Goal: Information Seeking & Learning: Learn about a topic

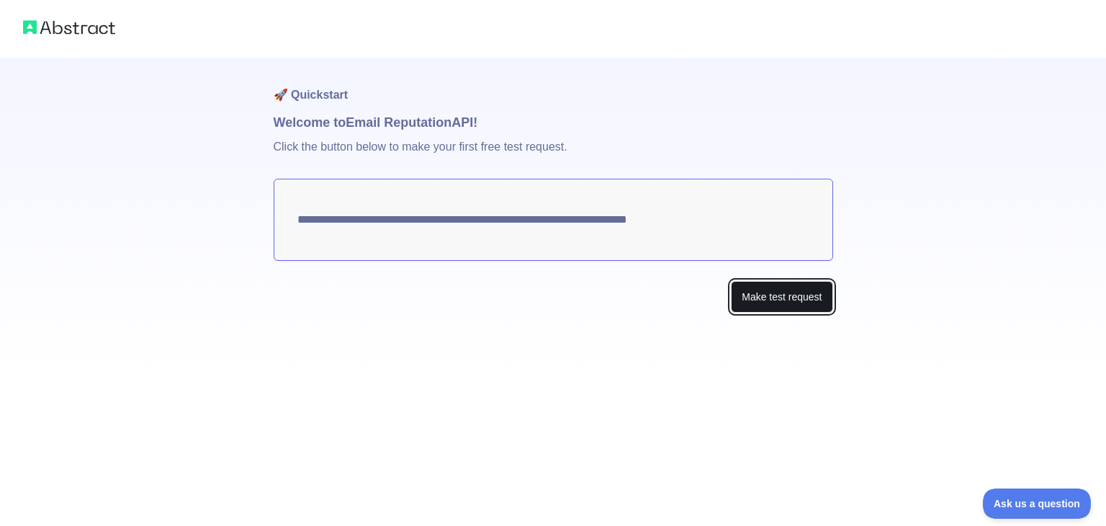
click at [777, 291] on button "Make test request" at bounding box center [782, 297] width 102 height 32
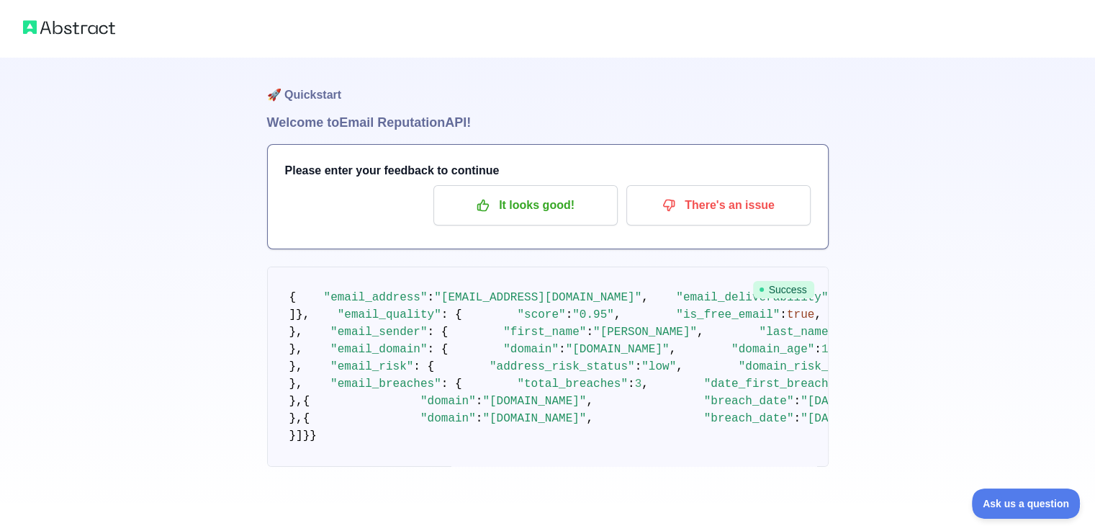
scroll to position [730, 0]
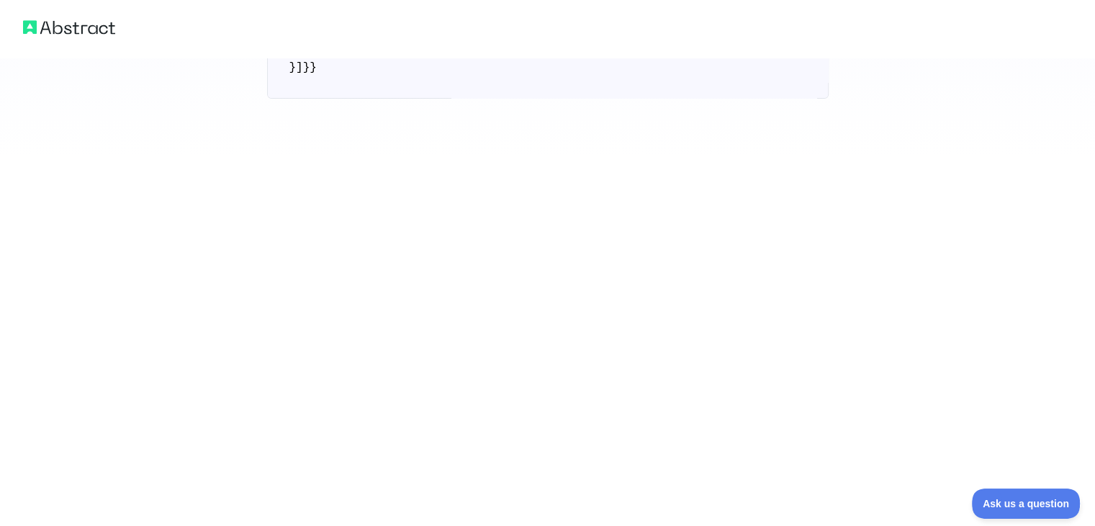
drag, startPoint x: 453, startPoint y: 258, endPoint x: 577, endPoint y: 263, distance: 124.6
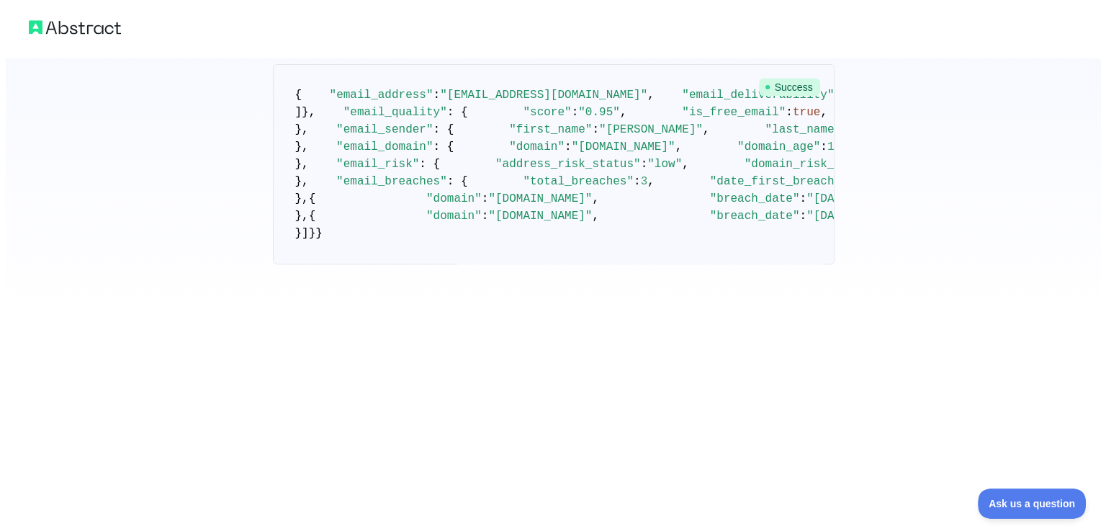
scroll to position [0, 0]
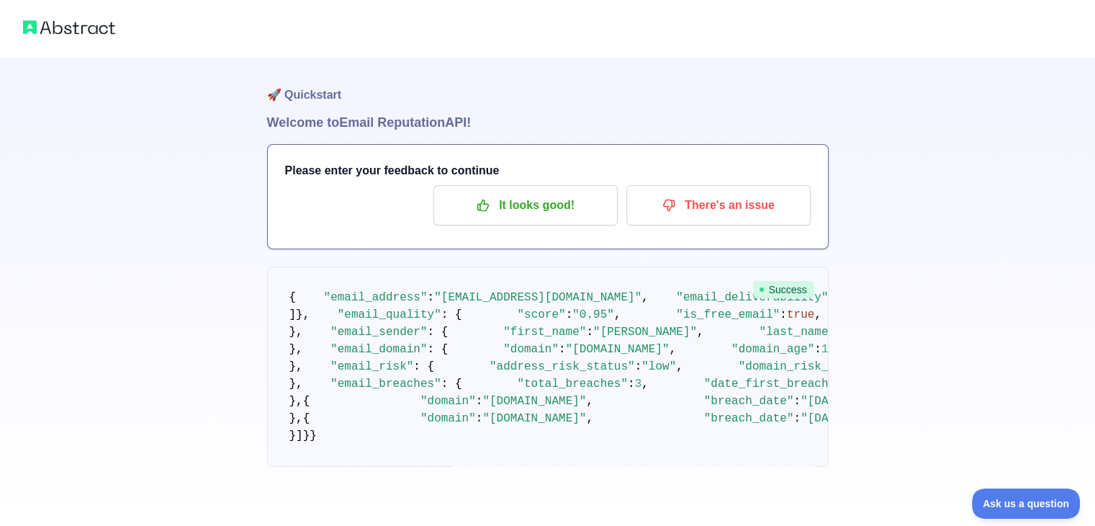
click at [577, 333] on pre "{ "email_address" : "[EMAIL_ADDRESS][DOMAIN_NAME]" , "email_deliverability" : {…" at bounding box center [548, 366] width 562 height 200
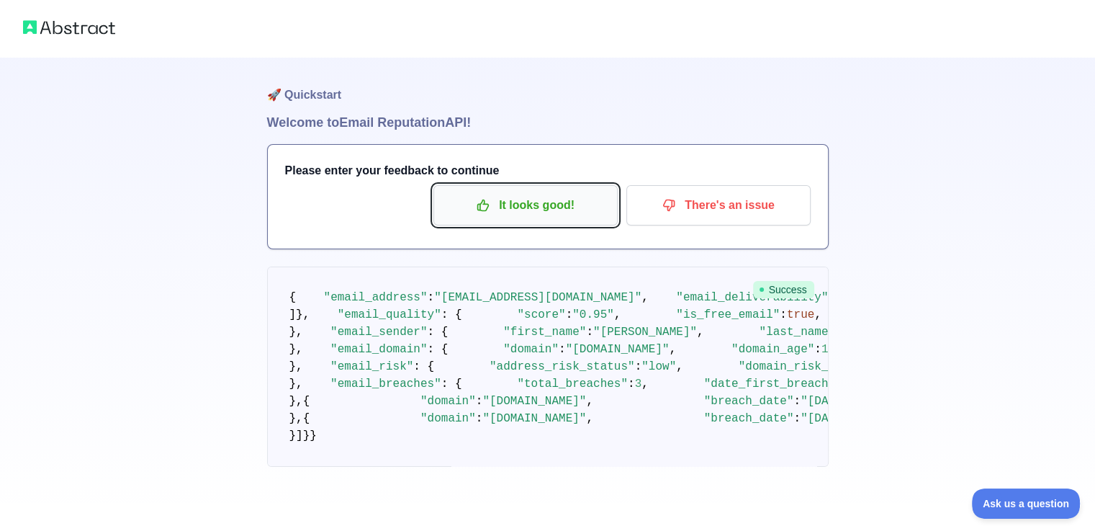
click at [529, 214] on p "It looks good!" at bounding box center [525, 205] width 163 height 24
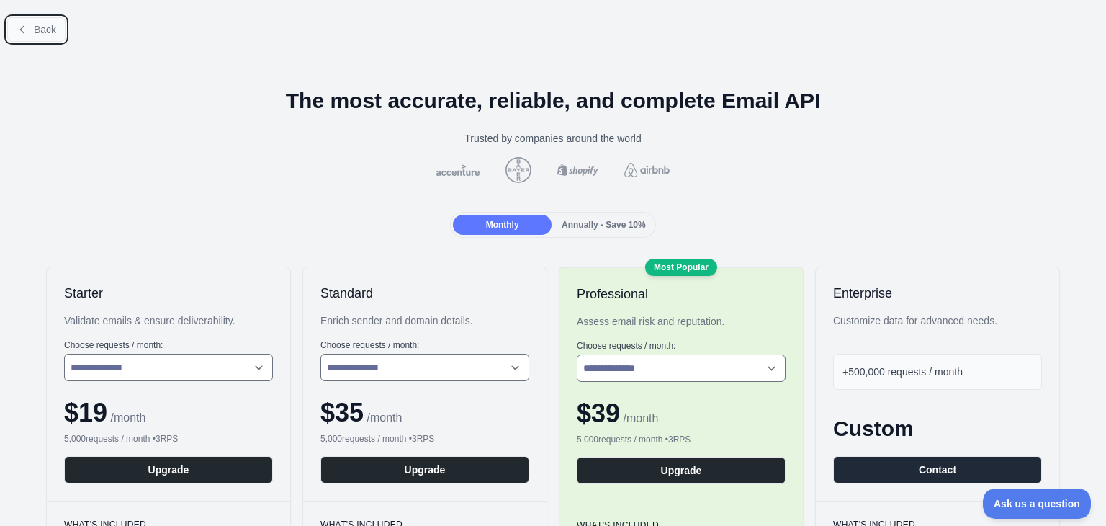
click at [40, 30] on span "Back" at bounding box center [45, 30] width 22 height 12
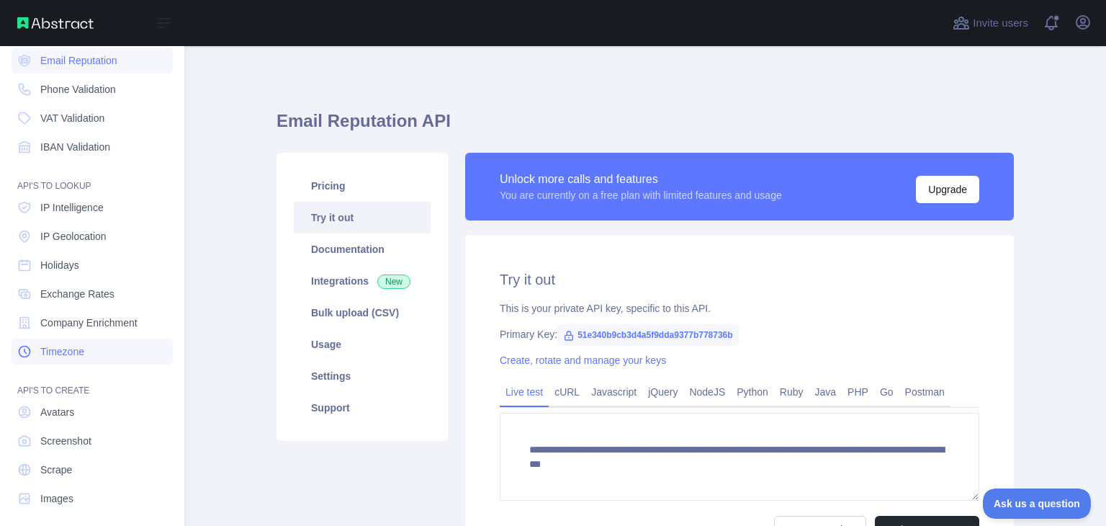
scroll to position [79, 0]
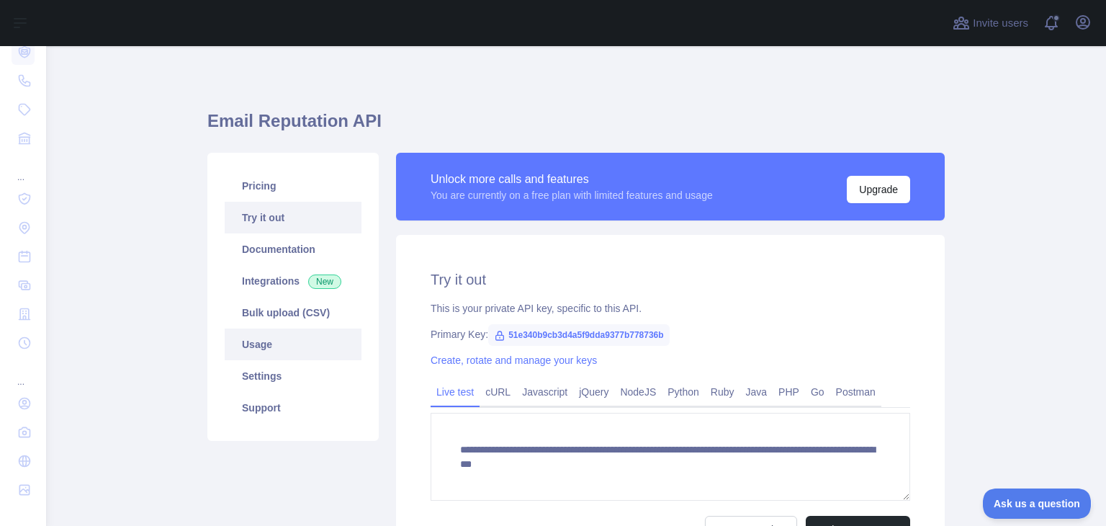
click at [309, 340] on link "Usage" at bounding box center [293, 344] width 137 height 32
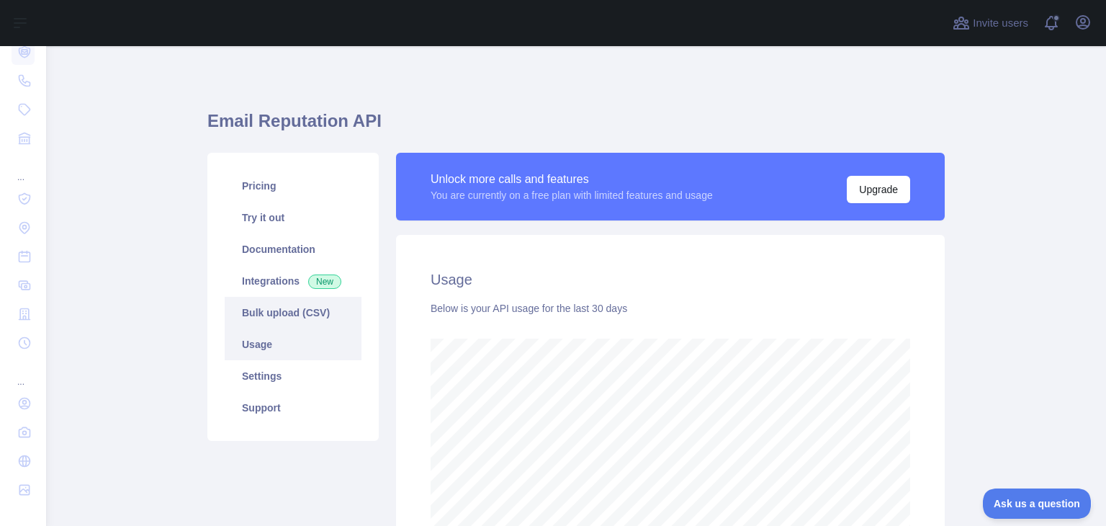
click at [294, 307] on link "Bulk upload (CSV)" at bounding box center [293, 313] width 137 height 32
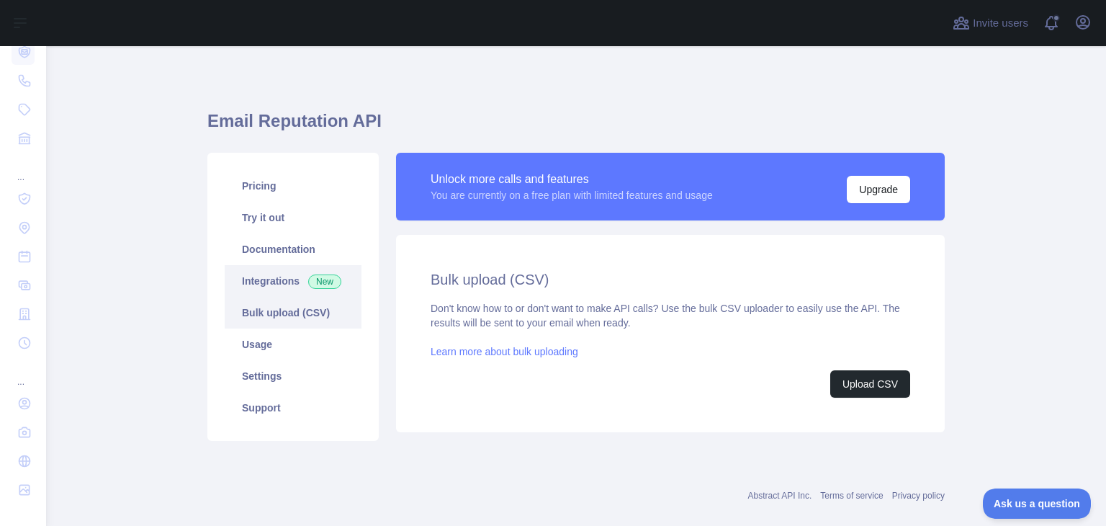
click at [289, 286] on link "Integrations New" at bounding box center [293, 281] width 137 height 32
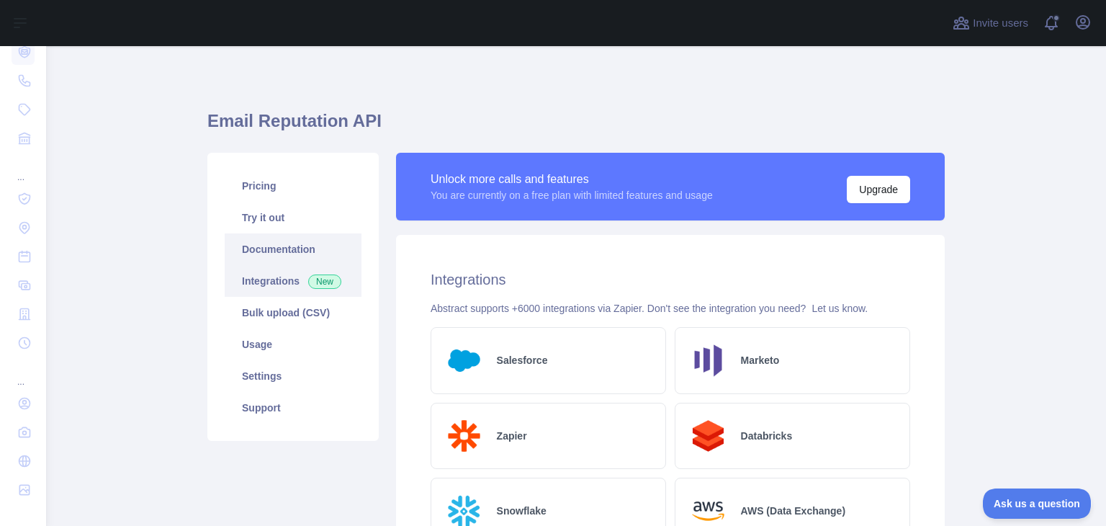
click at [284, 246] on link "Documentation" at bounding box center [293, 249] width 137 height 32
click at [277, 208] on link "Try it out" at bounding box center [293, 218] width 137 height 32
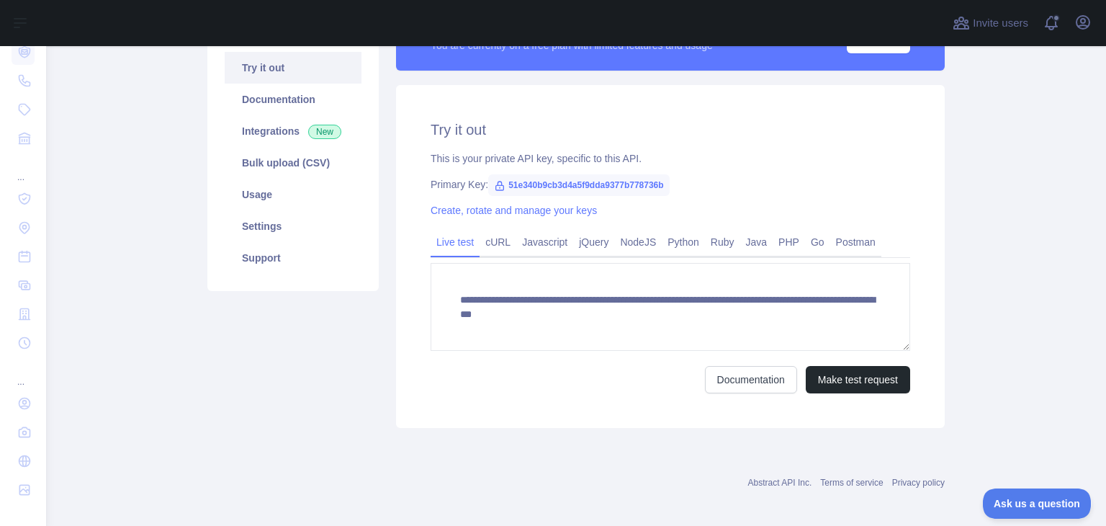
scroll to position [158, 0]
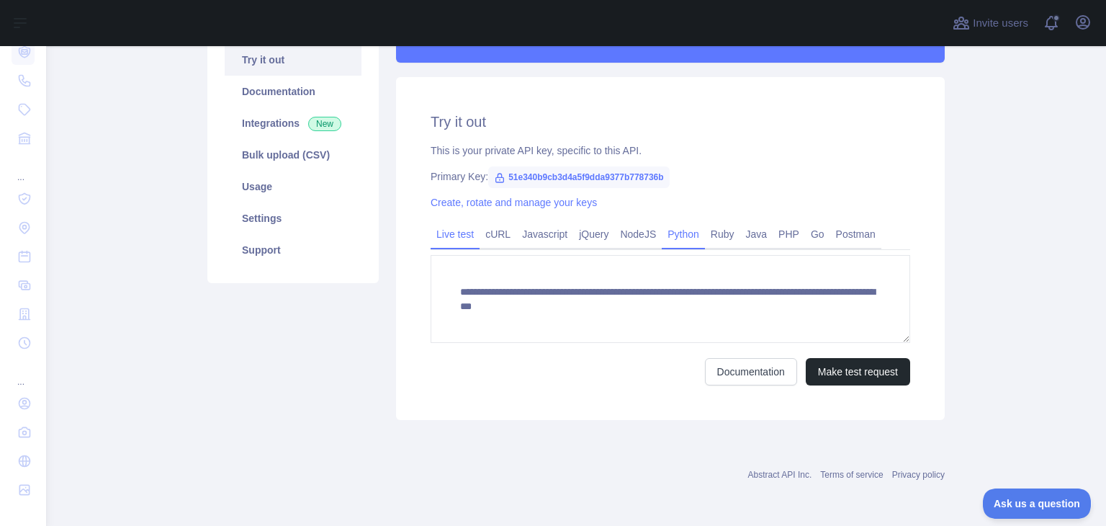
click at [688, 230] on link "Python" at bounding box center [683, 233] width 43 height 23
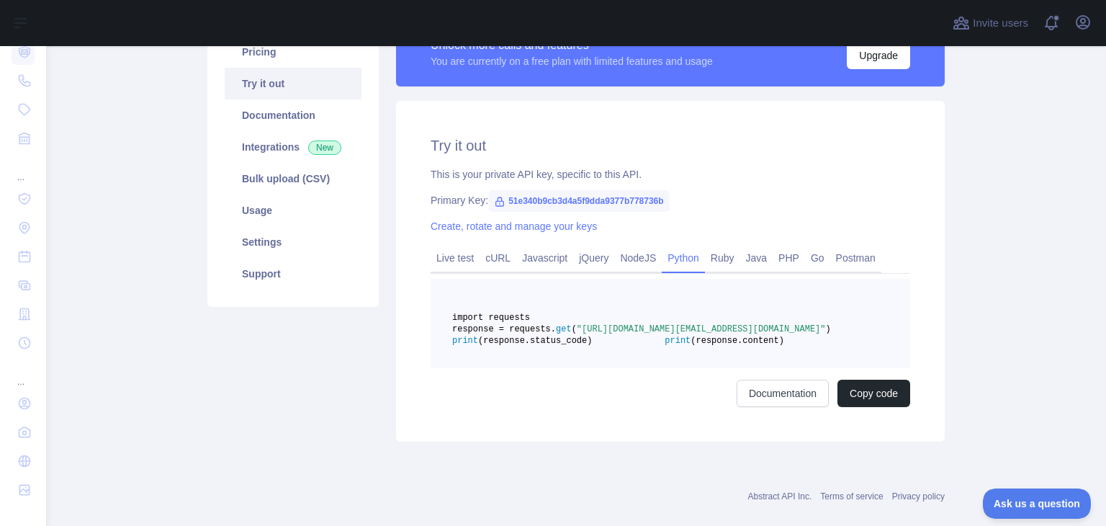
scroll to position [0, 0]
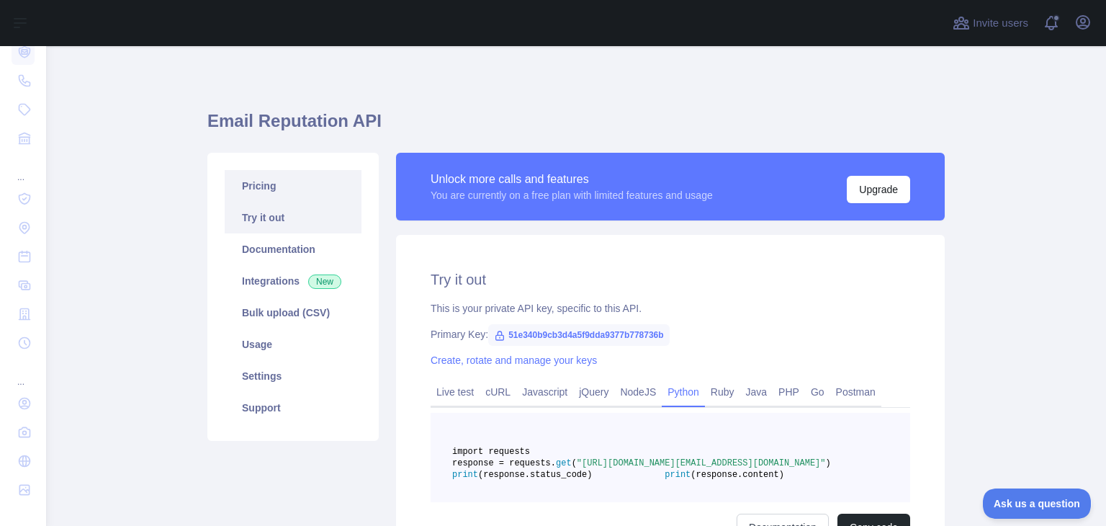
click at [273, 189] on link "Pricing" at bounding box center [293, 186] width 137 height 32
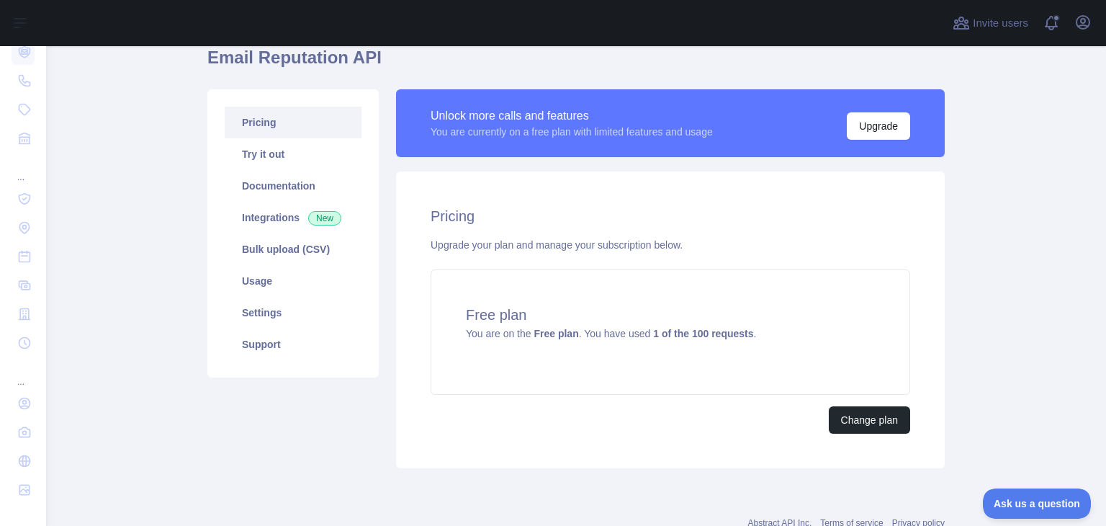
scroll to position [112, 0]
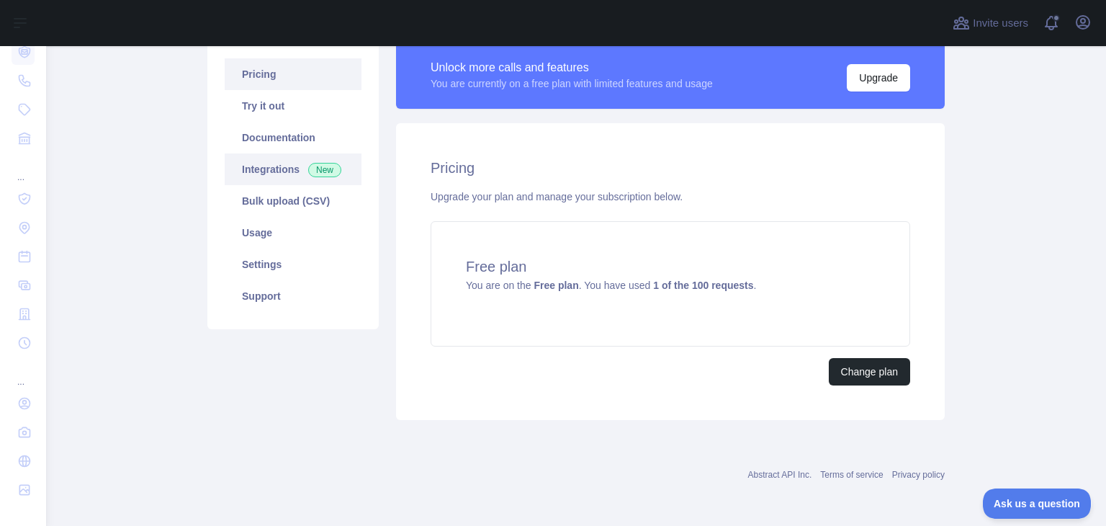
click at [318, 164] on span "New" at bounding box center [324, 170] width 33 height 14
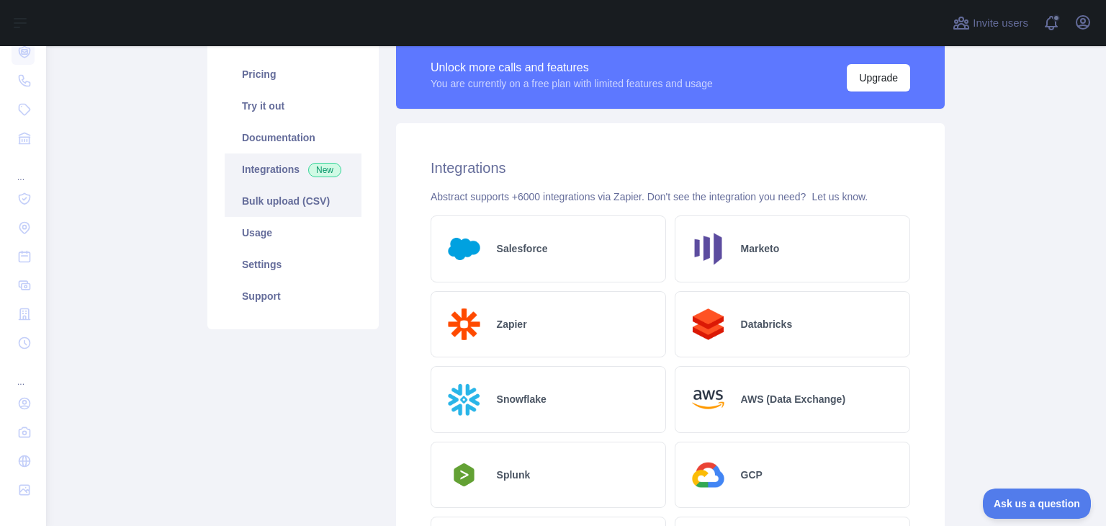
click at [258, 198] on link "Bulk upload (CSV)" at bounding box center [293, 201] width 137 height 32
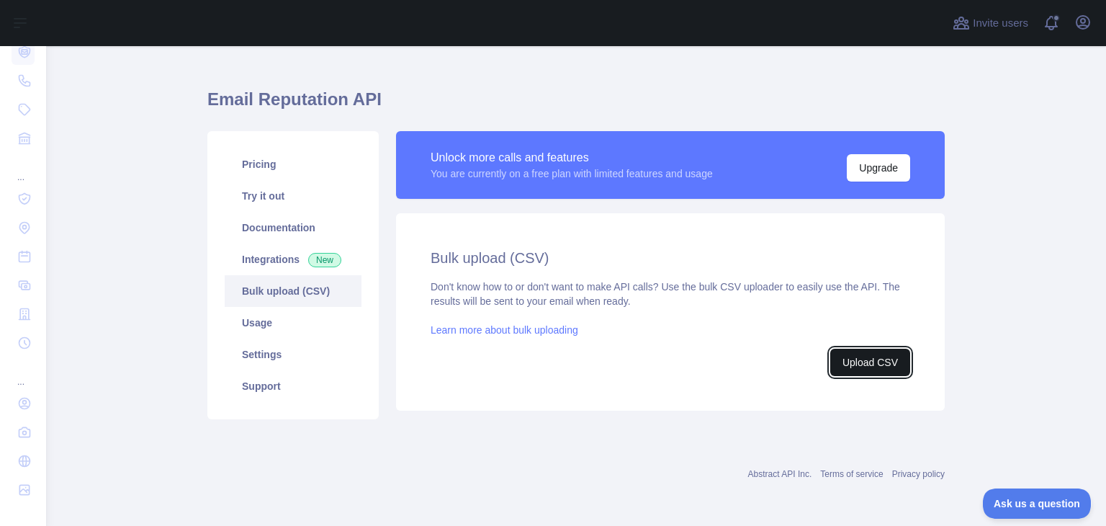
click at [855, 361] on button "Upload CSV" at bounding box center [870, 361] width 80 height 27
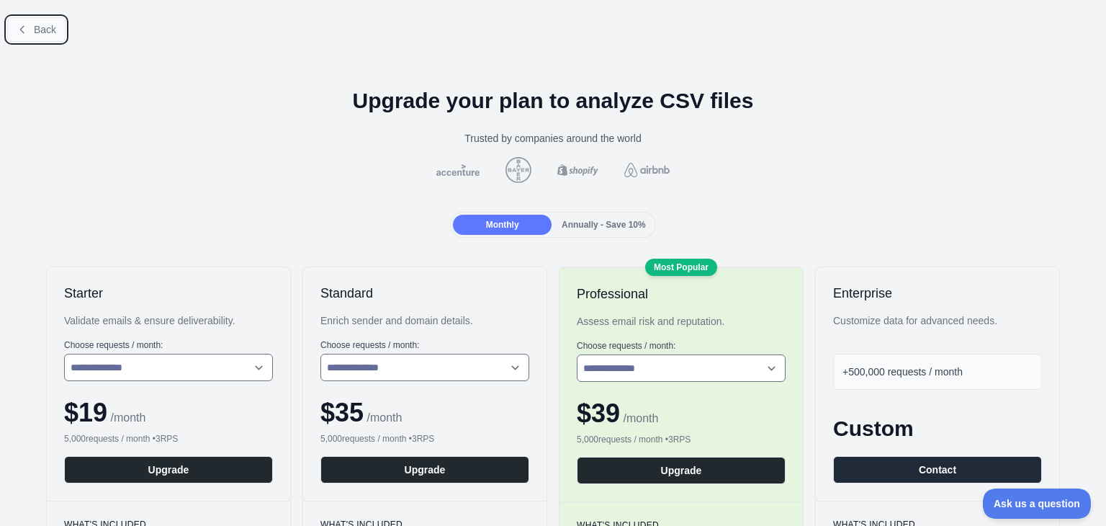
click at [37, 32] on span "Back" at bounding box center [45, 30] width 22 height 12
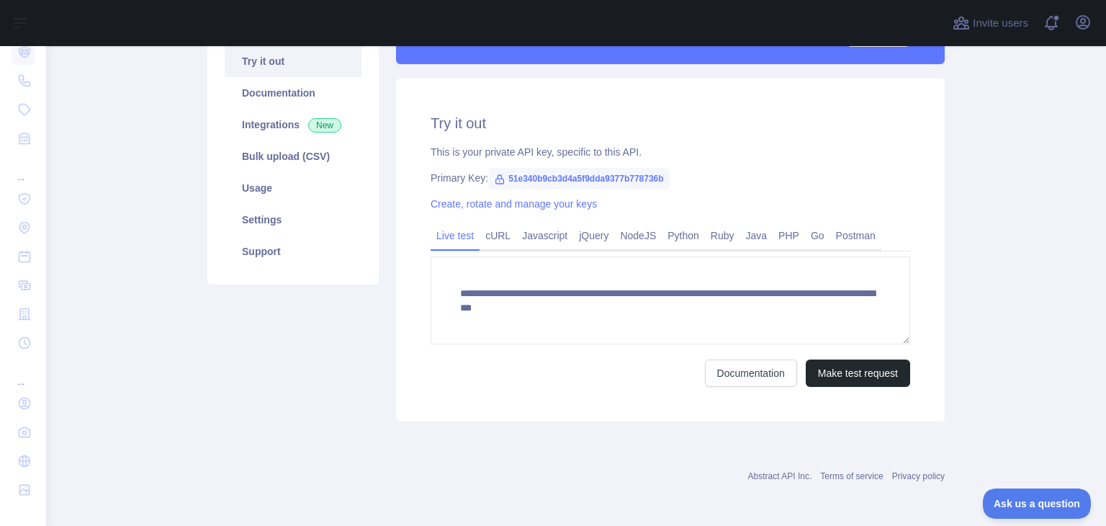
scroll to position [158, 0]
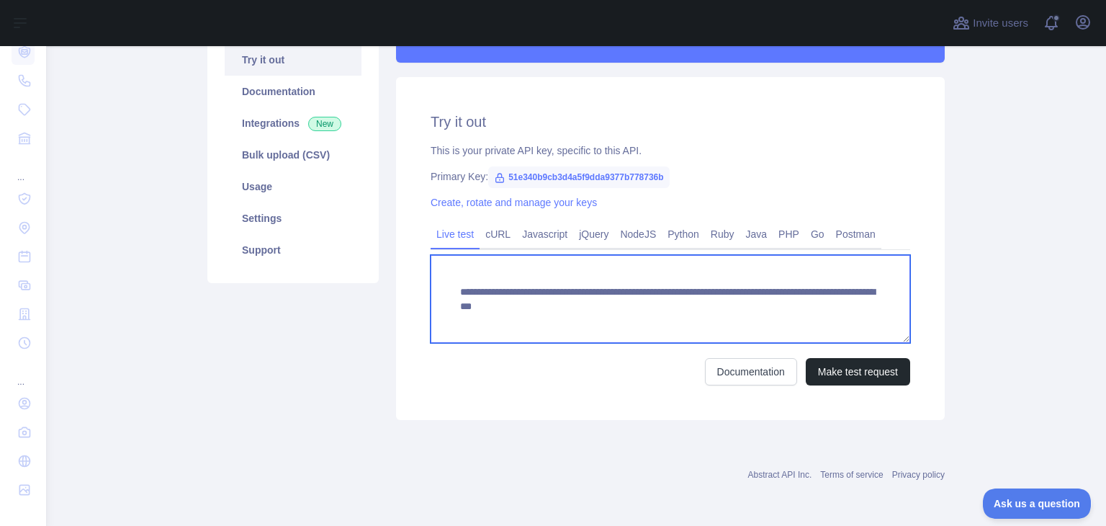
drag, startPoint x: 452, startPoint y: 292, endPoint x: 855, endPoint y: 302, distance: 403.3
click at [855, 302] on textarea "**********" at bounding box center [671, 299] width 480 height 88
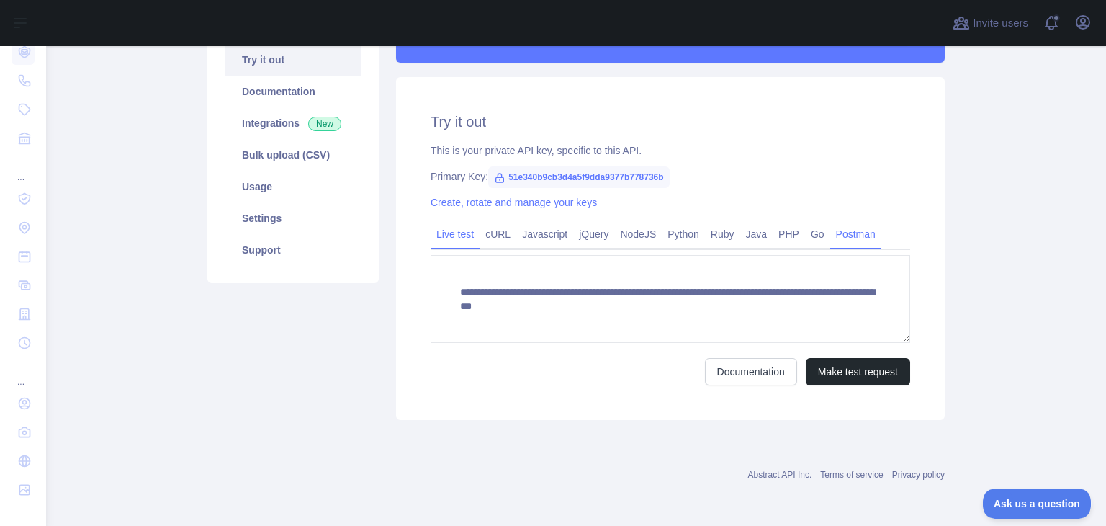
click at [844, 232] on link "Postman" at bounding box center [855, 233] width 51 height 23
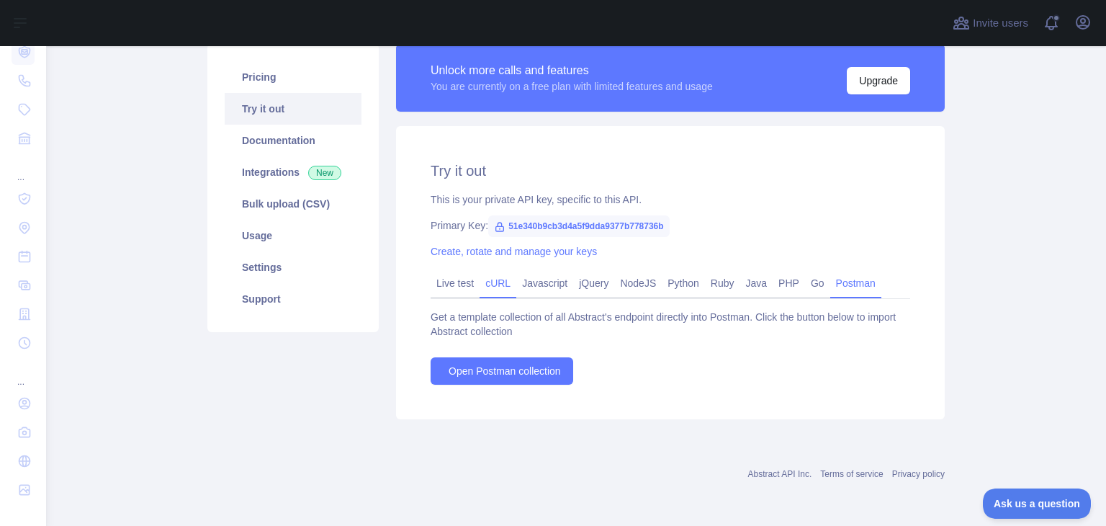
click at [495, 287] on link "cURL" at bounding box center [498, 282] width 37 height 23
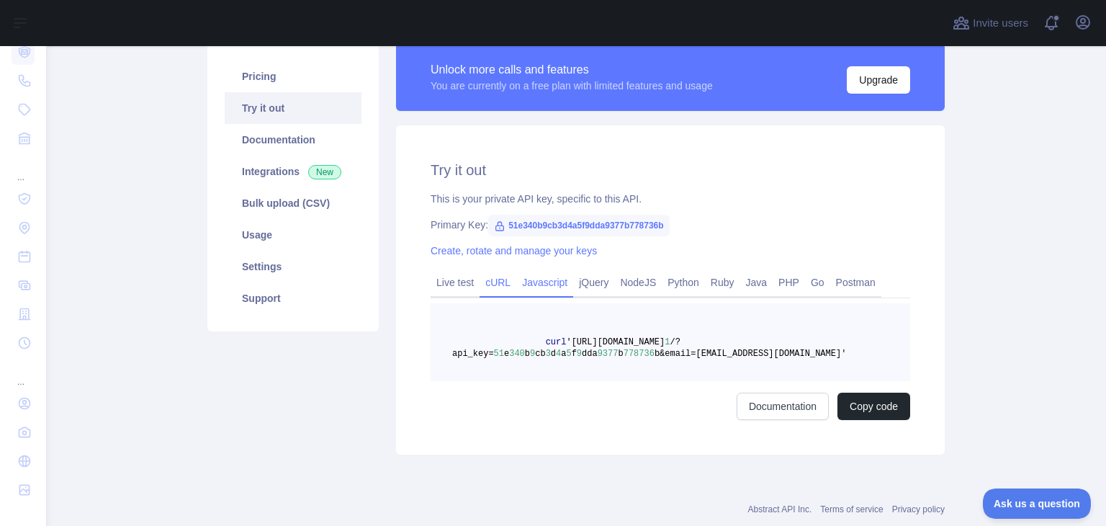
click at [534, 278] on link "Javascript" at bounding box center [544, 282] width 57 height 23
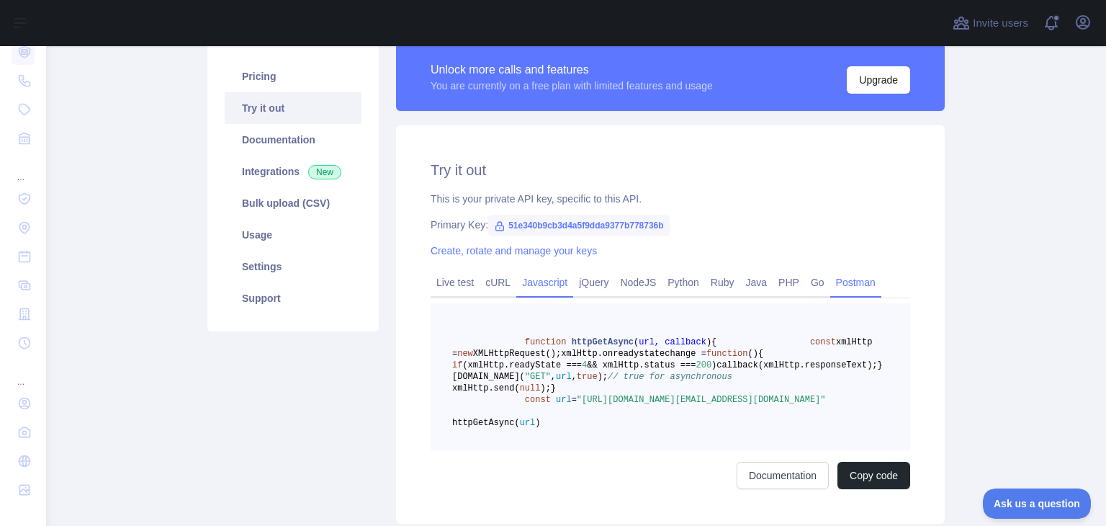
click at [847, 271] on link "Postman" at bounding box center [855, 282] width 51 height 23
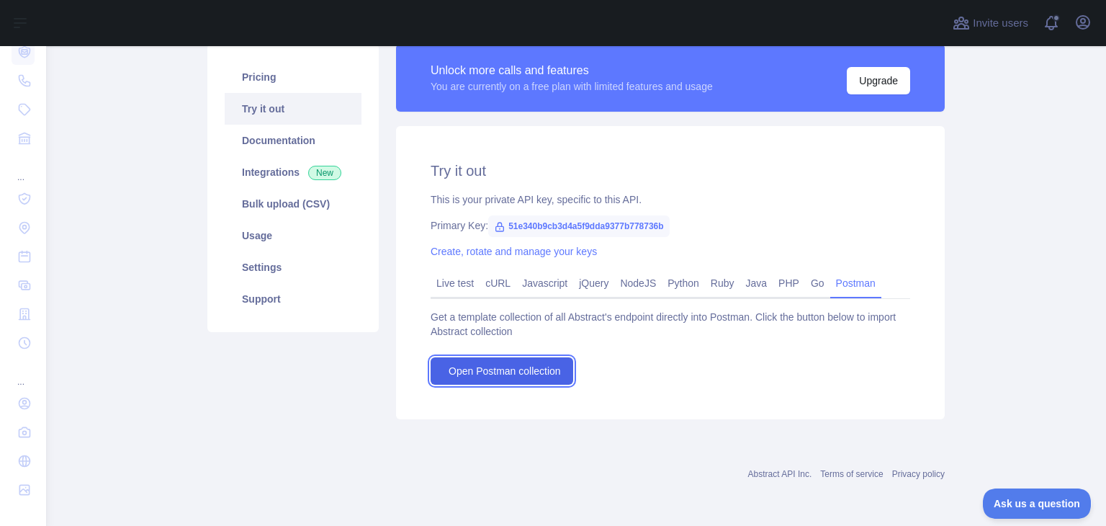
click at [535, 364] on span "Open Postman collection" at bounding box center [505, 371] width 112 height 14
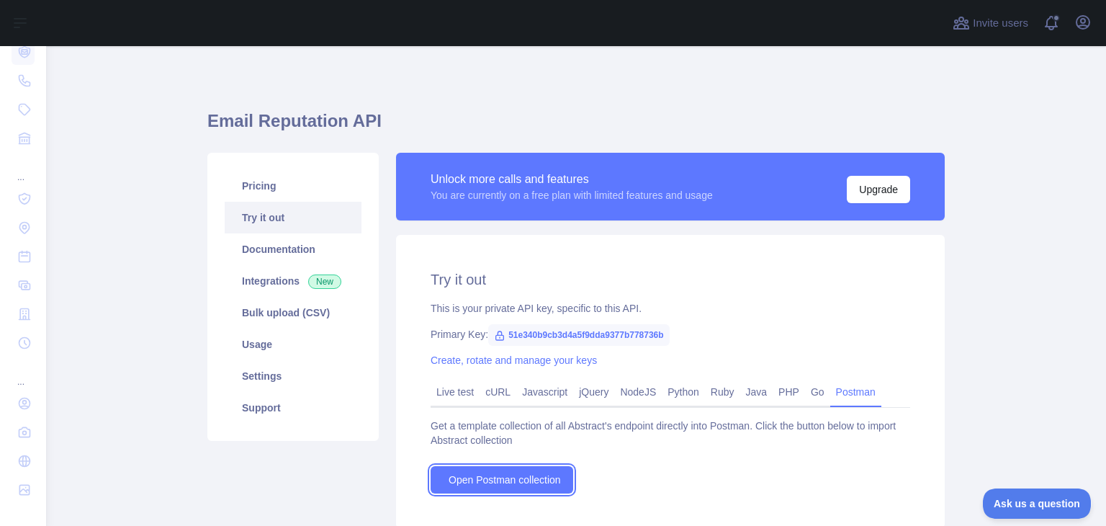
scroll to position [45, 0]
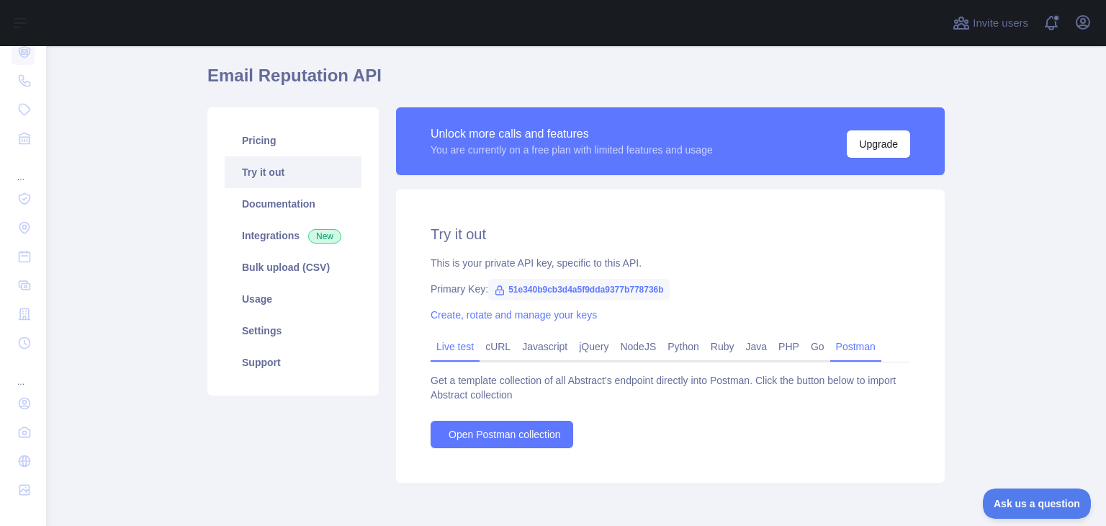
click at [464, 348] on link "Live test" at bounding box center [455, 346] width 49 height 23
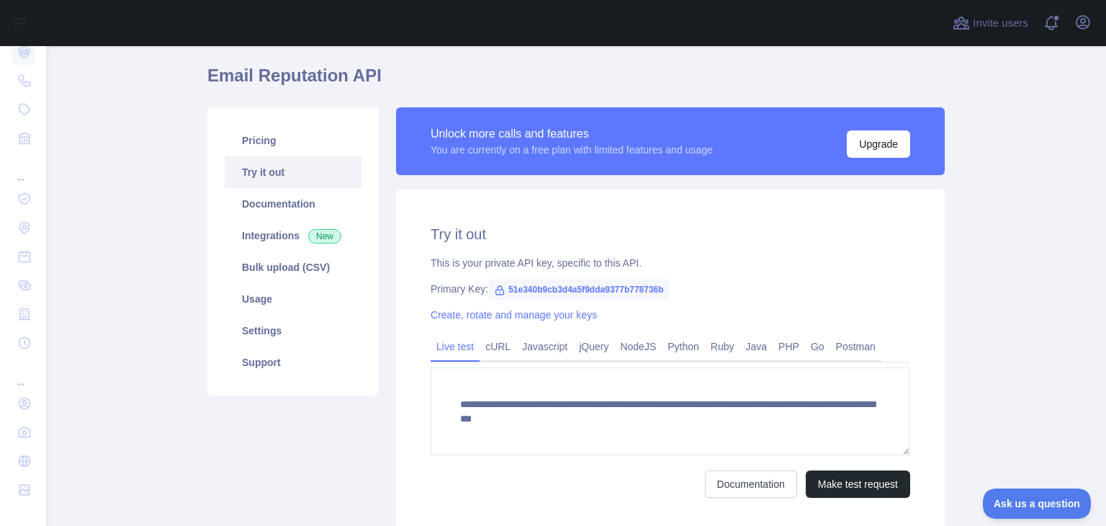
scroll to position [89, 0]
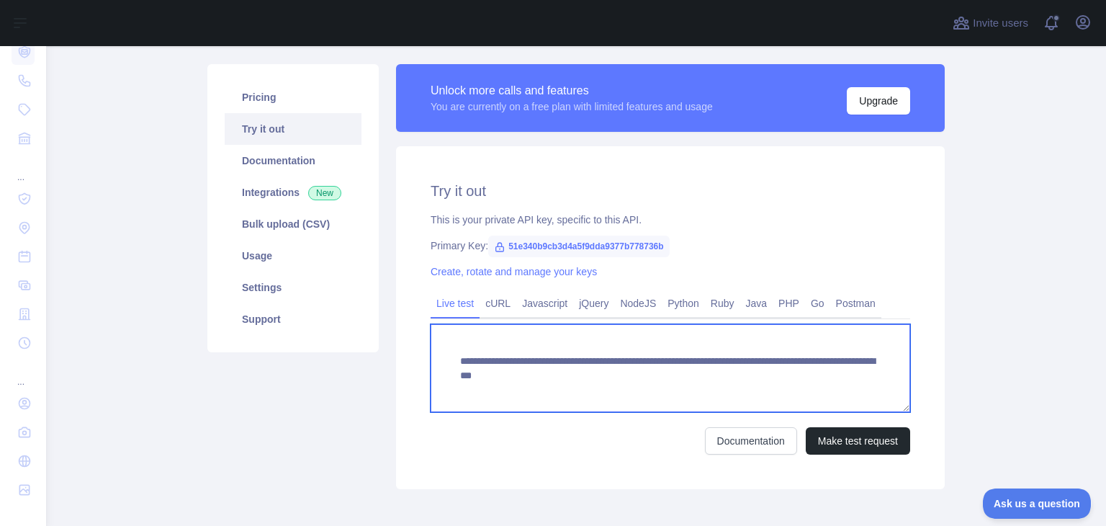
drag, startPoint x: 708, startPoint y: 382, endPoint x: 789, endPoint y: 384, distance: 81.4
click at [789, 384] on textarea "**********" at bounding box center [671, 368] width 480 height 88
click at [781, 381] on textarea "**********" at bounding box center [671, 368] width 480 height 88
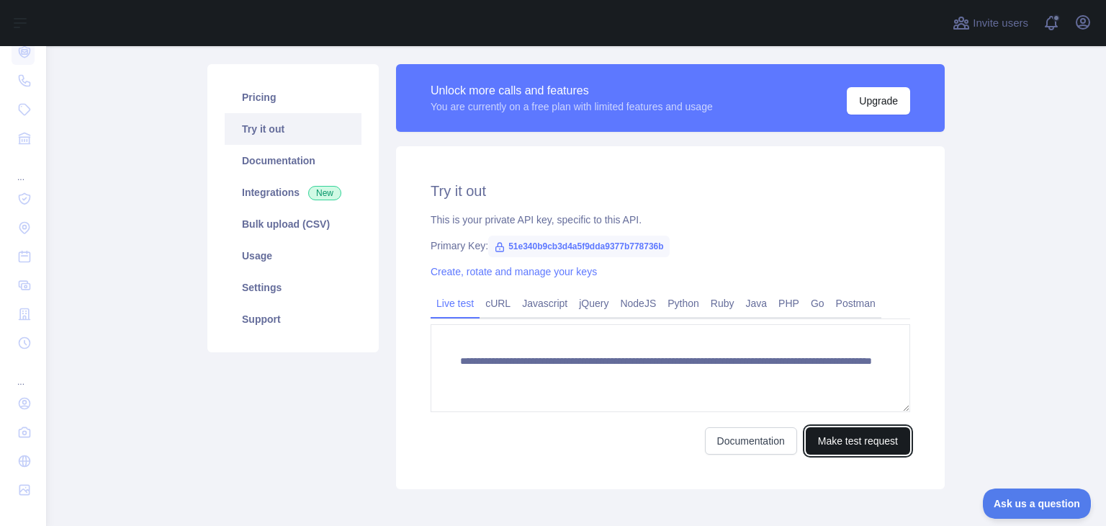
click at [860, 437] on button "Make test request" at bounding box center [858, 440] width 104 height 27
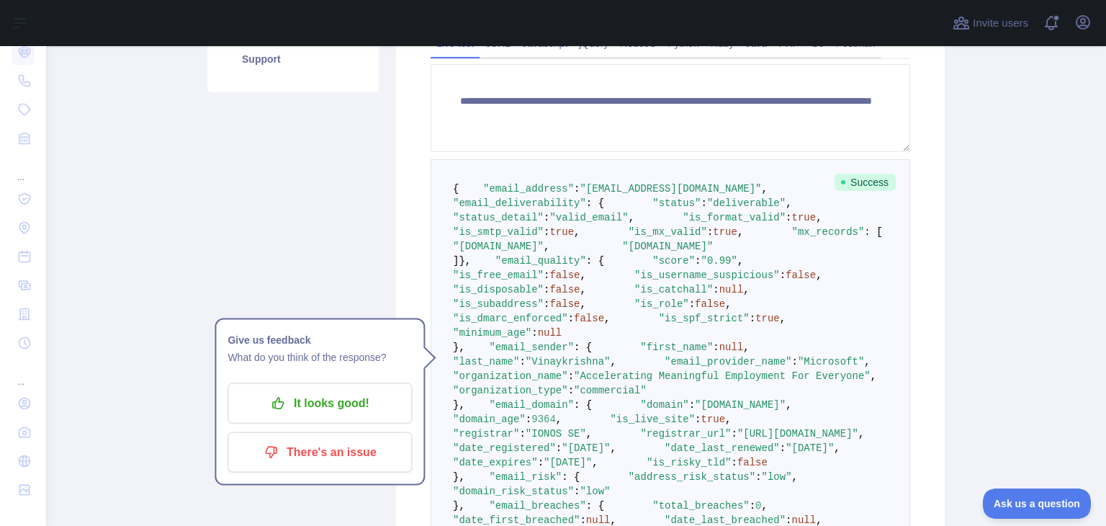
scroll to position [304, 0]
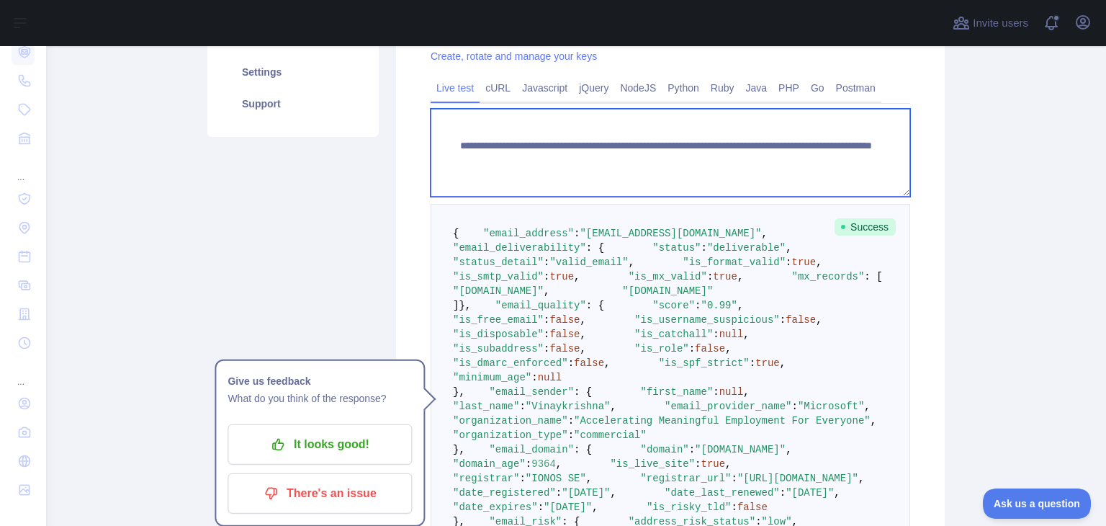
drag, startPoint x: 850, startPoint y: 171, endPoint x: 453, endPoint y: 141, distance: 398.6
click at [453, 141] on textarea "**********" at bounding box center [671, 153] width 480 height 88
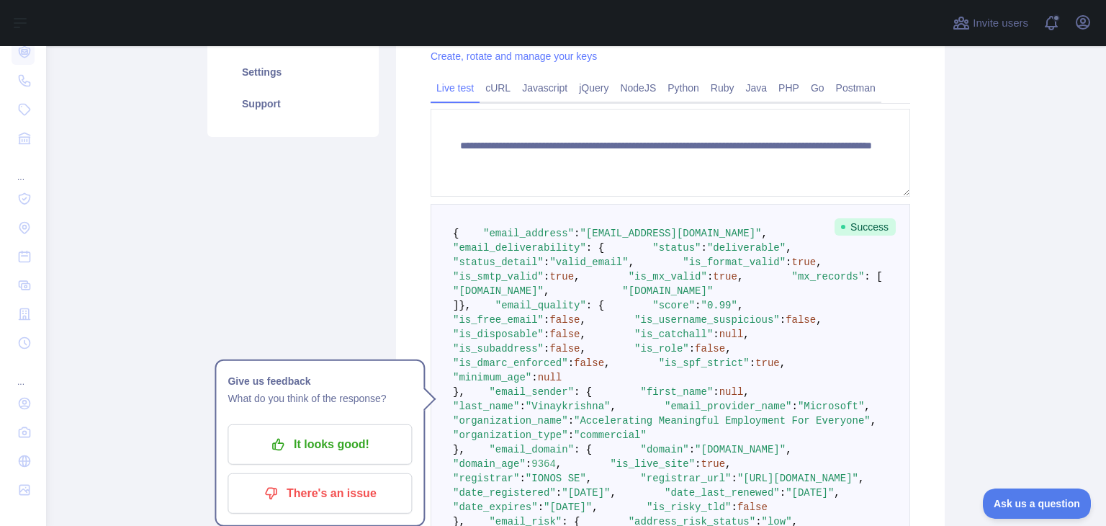
click at [707, 253] on span ""deliverable"" at bounding box center [746, 248] width 78 height 12
copy span "deliverable"
drag, startPoint x: 593, startPoint y: 292, endPoint x: 650, endPoint y: 291, distance: 56.9
click at [628, 268] on span ""valid_email"" at bounding box center [588, 262] width 78 height 12
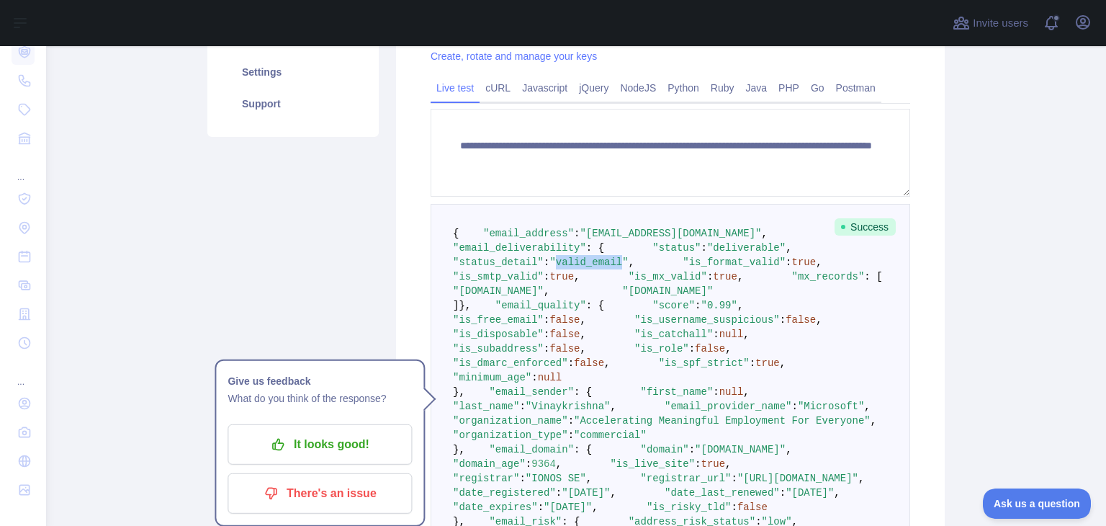
copy span "valid_email"
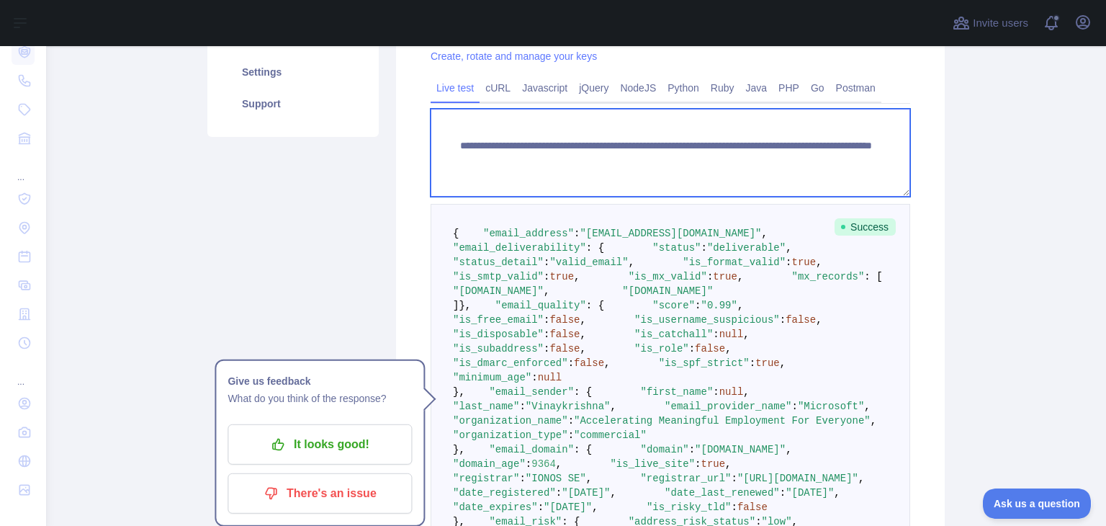
click at [759, 159] on textarea "**********" at bounding box center [671, 153] width 480 height 88
click at [862, 149] on textarea "**********" at bounding box center [671, 153] width 480 height 88
click at [835, 161] on textarea "**********" at bounding box center [671, 153] width 480 height 88
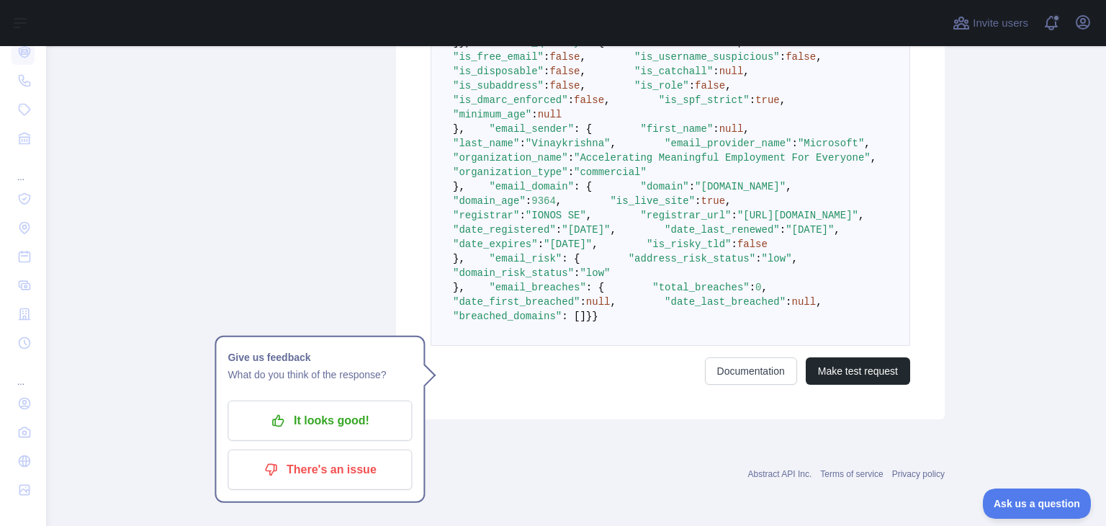
scroll to position [935, 0]
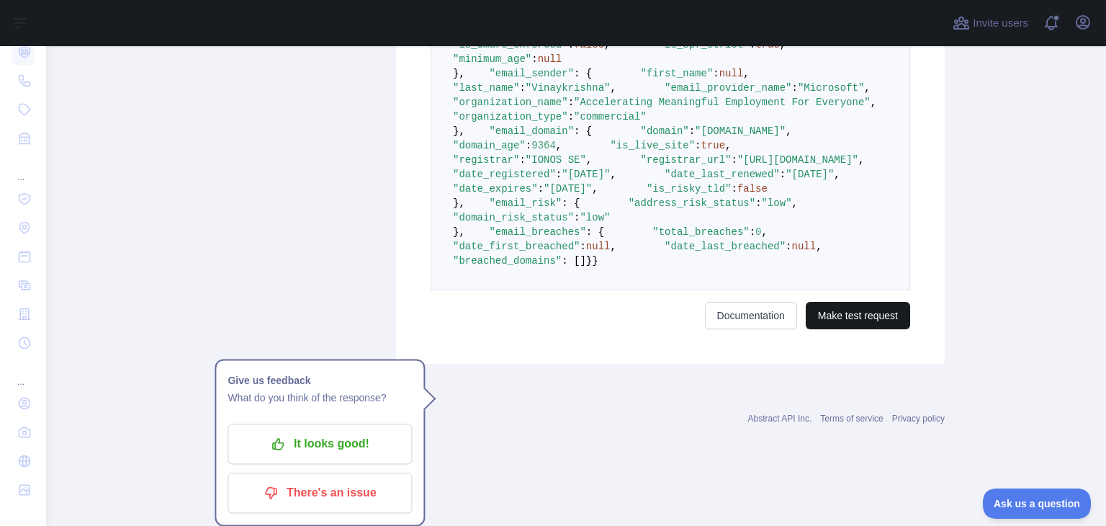
type textarea "**********"
click at [856, 329] on button "Make test request" at bounding box center [858, 315] width 104 height 27
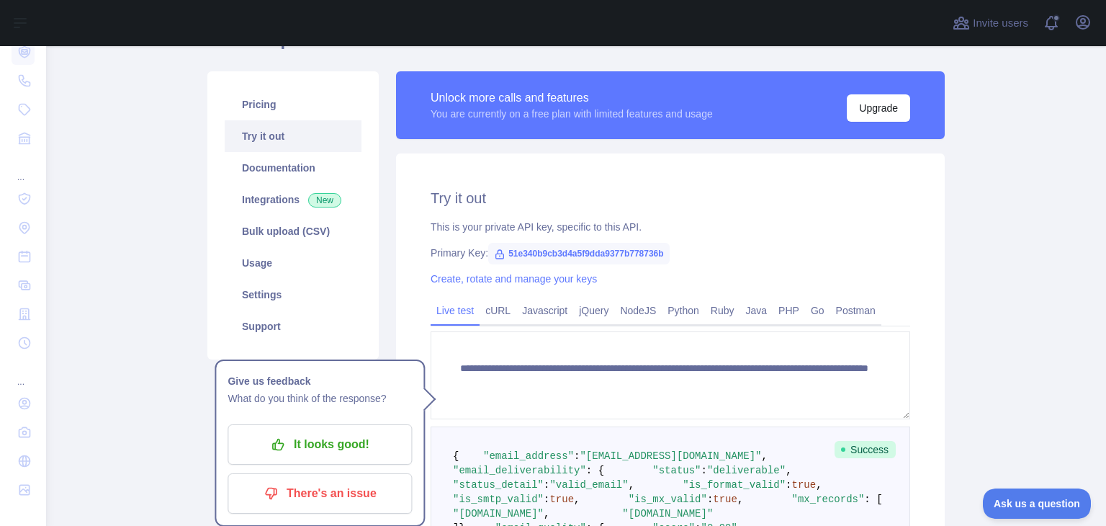
scroll to position [112, 0]
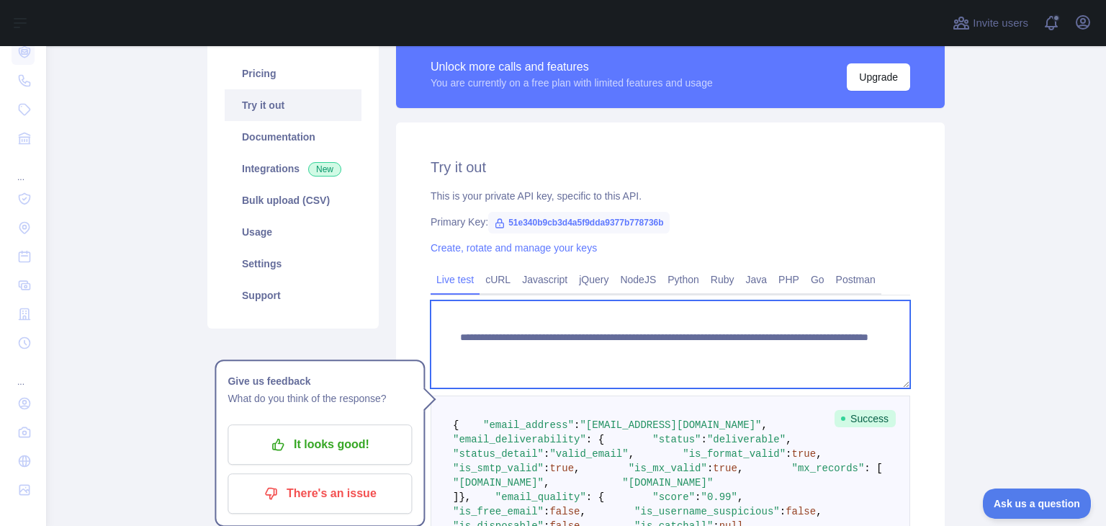
drag, startPoint x: 855, startPoint y: 359, endPoint x: 431, endPoint y: 334, distance: 424.8
click at [431, 334] on textarea "**********" at bounding box center [671, 344] width 480 height 88
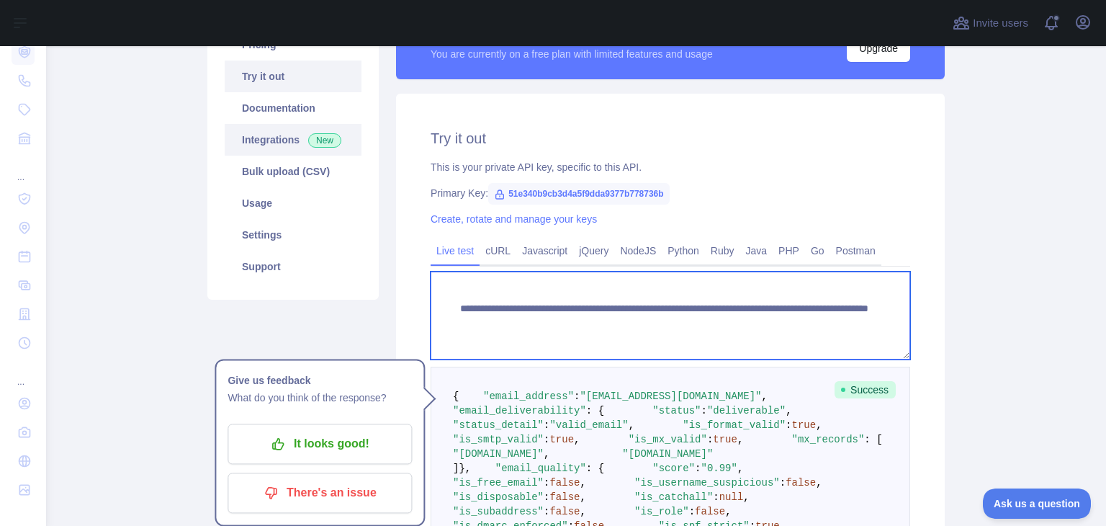
scroll to position [141, 0]
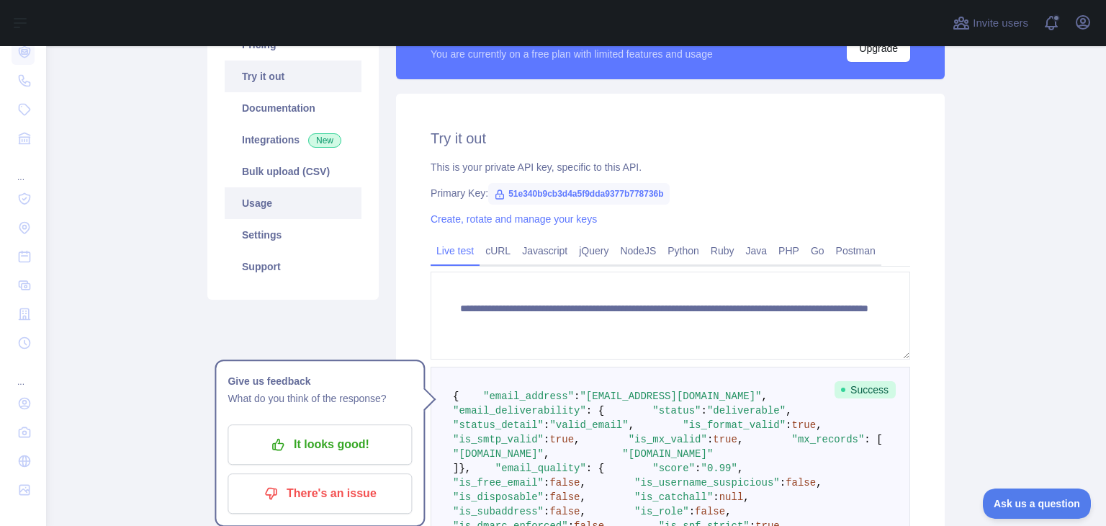
click at [258, 200] on link "Usage" at bounding box center [293, 203] width 137 height 32
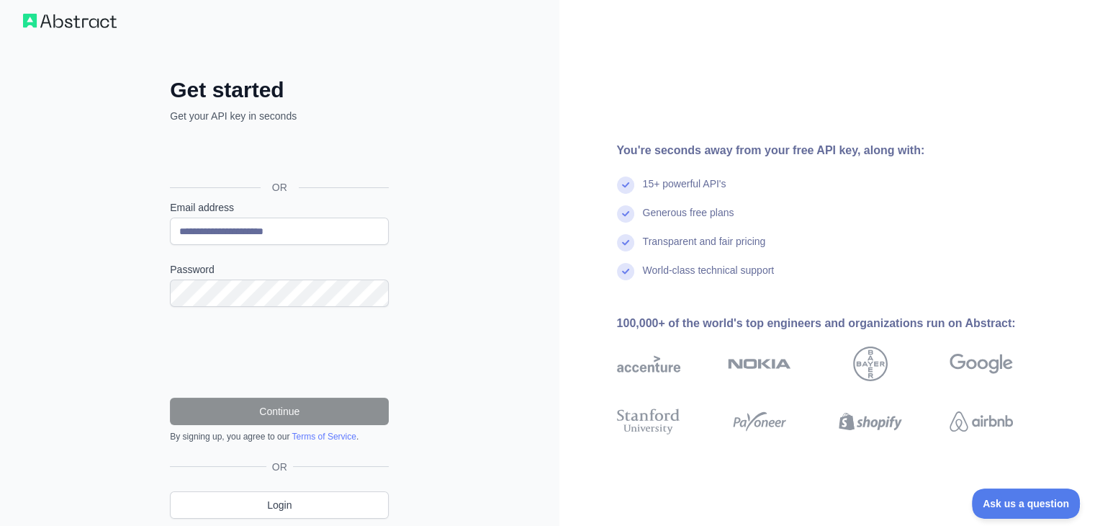
scroll to position [63, 0]
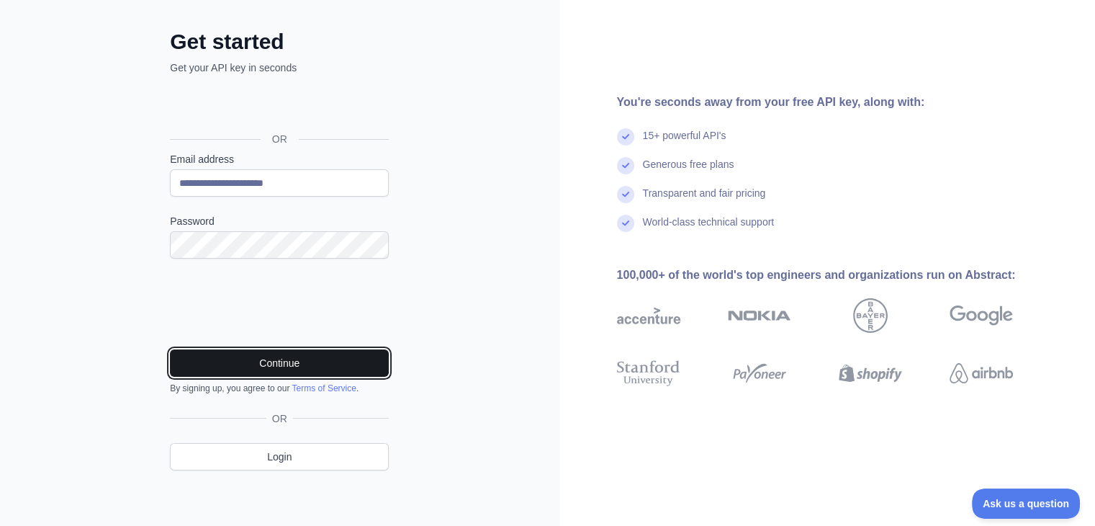
click at [291, 356] on button "Continue" at bounding box center [279, 362] width 219 height 27
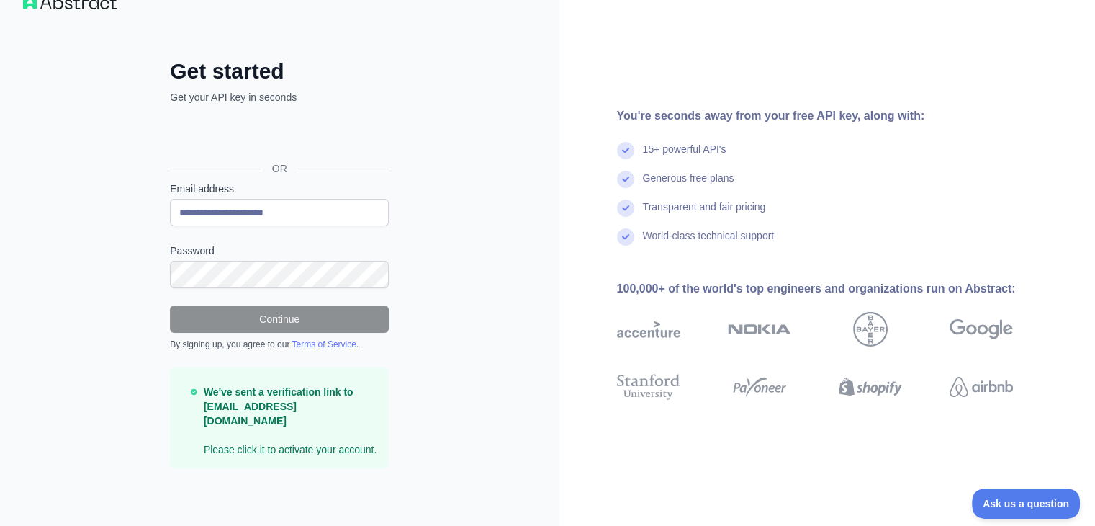
scroll to position [17, 0]
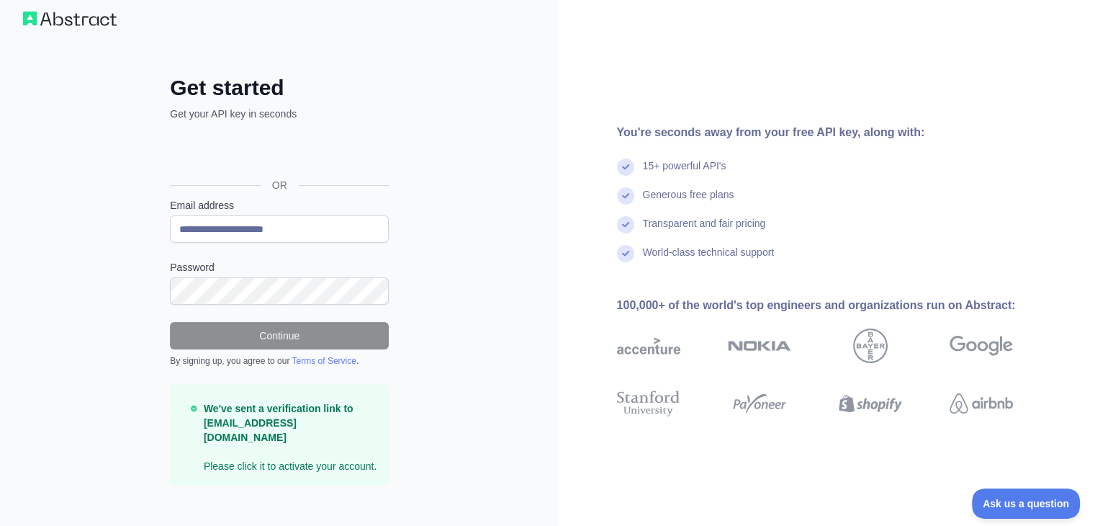
click at [302, 410] on strong "We've sent a verification link to vinaykrishna@rangam.com" at bounding box center [279, 422] width 150 height 40
click at [232, 423] on strong "We've sent a verification link to vinaykrishna@rangam.com" at bounding box center [279, 422] width 150 height 40
click at [282, 423] on strong "We've sent a verification link to vinaykrishna@rangam.com" at bounding box center [279, 422] width 150 height 40
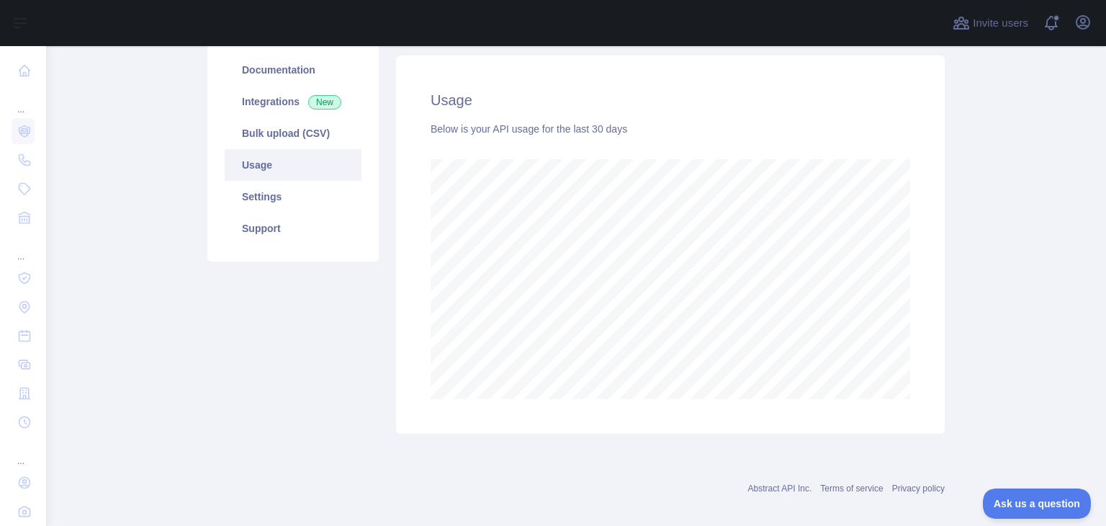
scroll to position [179, 0]
